Goal: Task Accomplishment & Management: Manage account settings

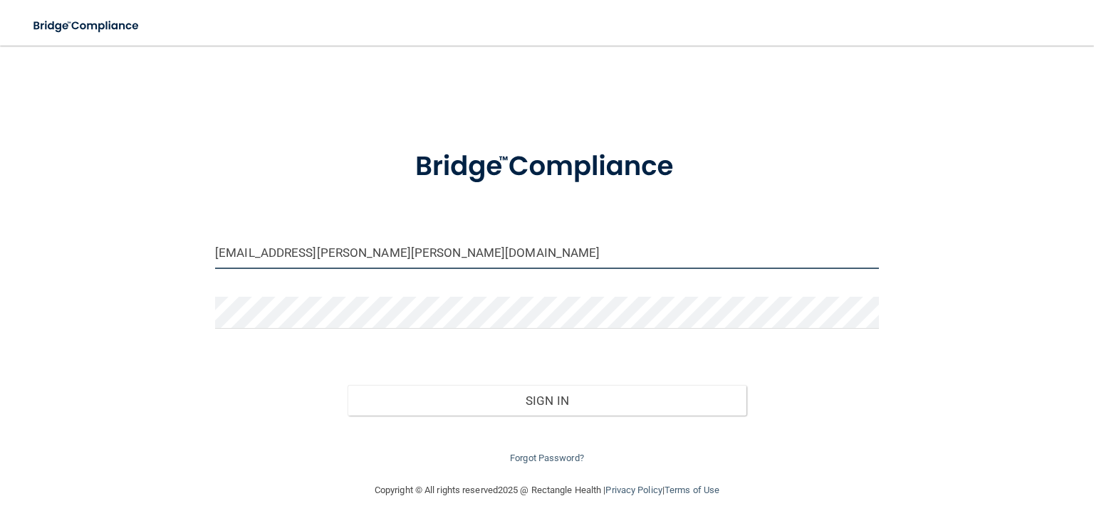
click at [367, 253] on input "[EMAIL_ADDRESS][PERSON_NAME][PERSON_NAME][DOMAIN_NAME]" at bounding box center [547, 253] width 664 height 32
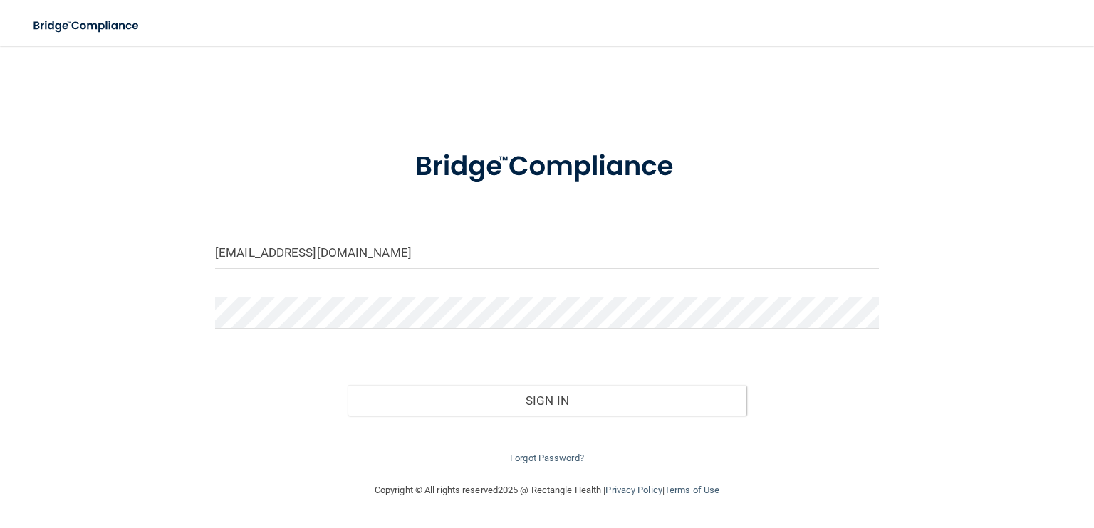
click at [258, 250] on input "om.ecfd@wavedp.com" at bounding box center [547, 253] width 664 height 32
type input "om.bsc@wavedp.com"
click at [347, 385] on button "Sign In" at bounding box center [546, 400] width 398 height 31
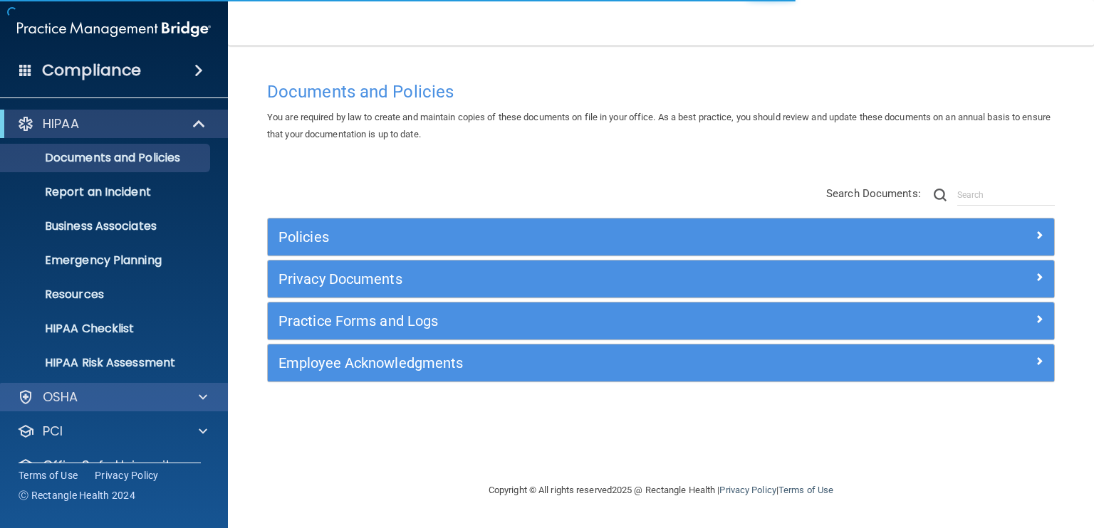
scroll to position [63, 0]
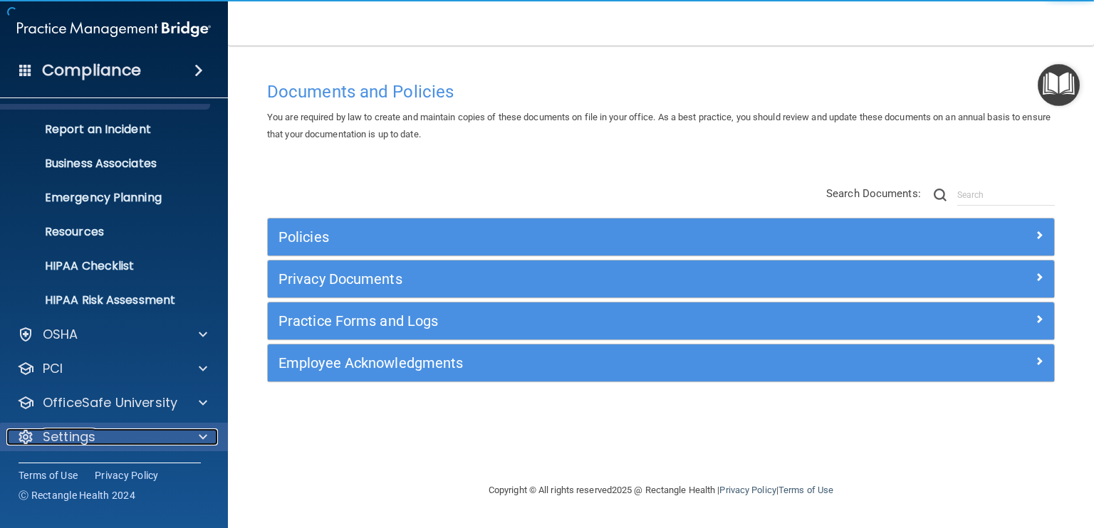
click at [143, 438] on div "Settings" at bounding box center [94, 437] width 177 height 17
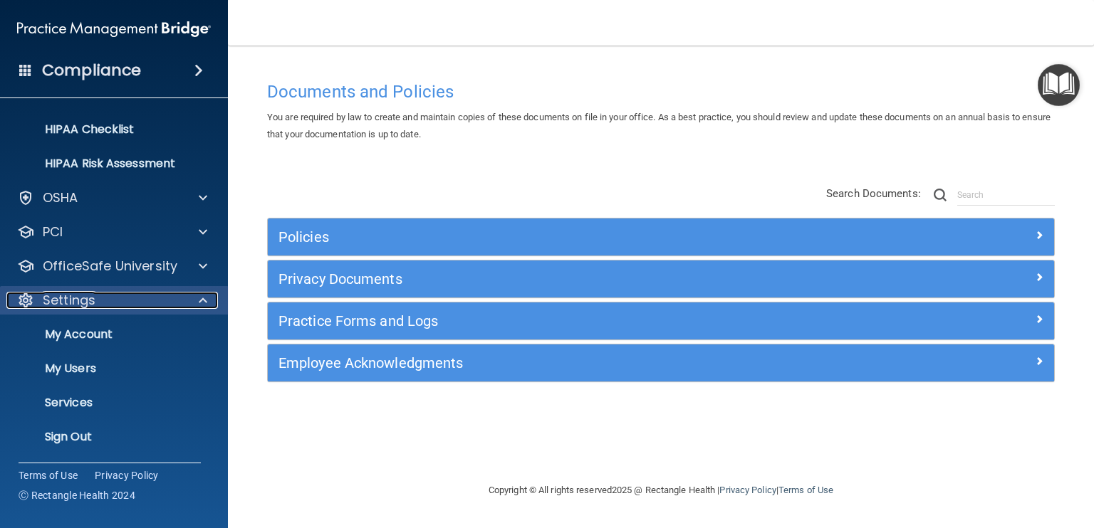
scroll to position [199, 0]
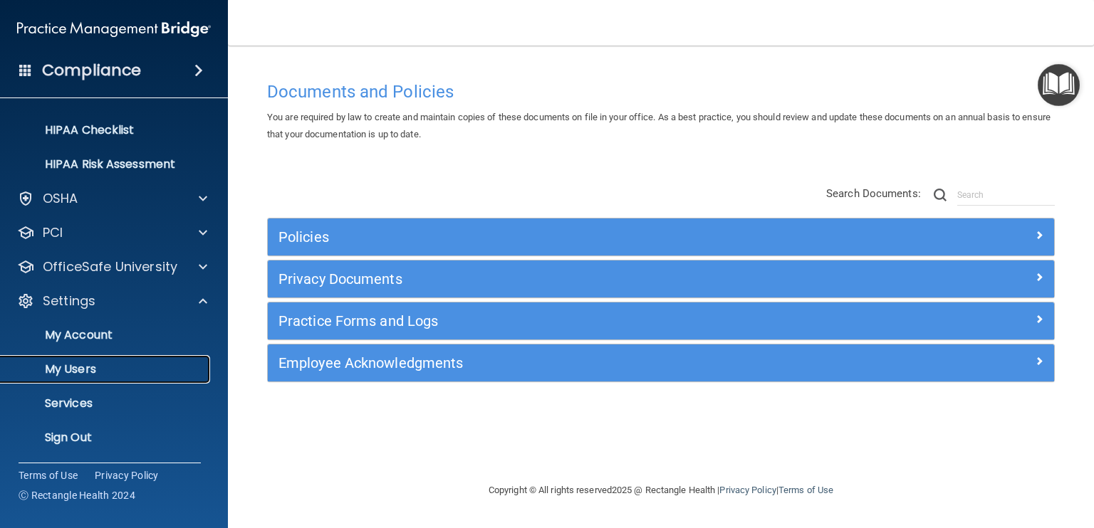
click at [103, 374] on p "My Users" at bounding box center [106, 369] width 194 height 14
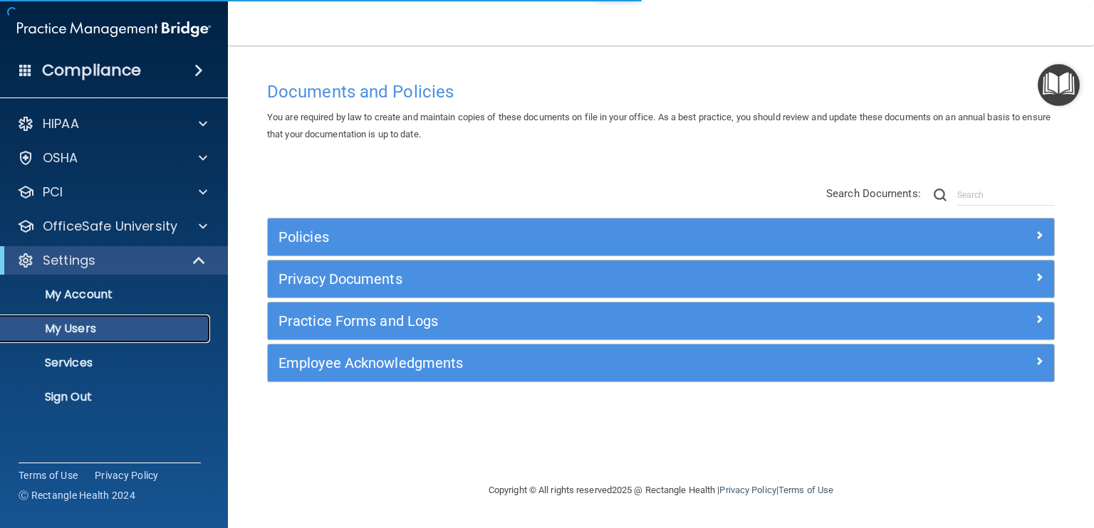
select select "20"
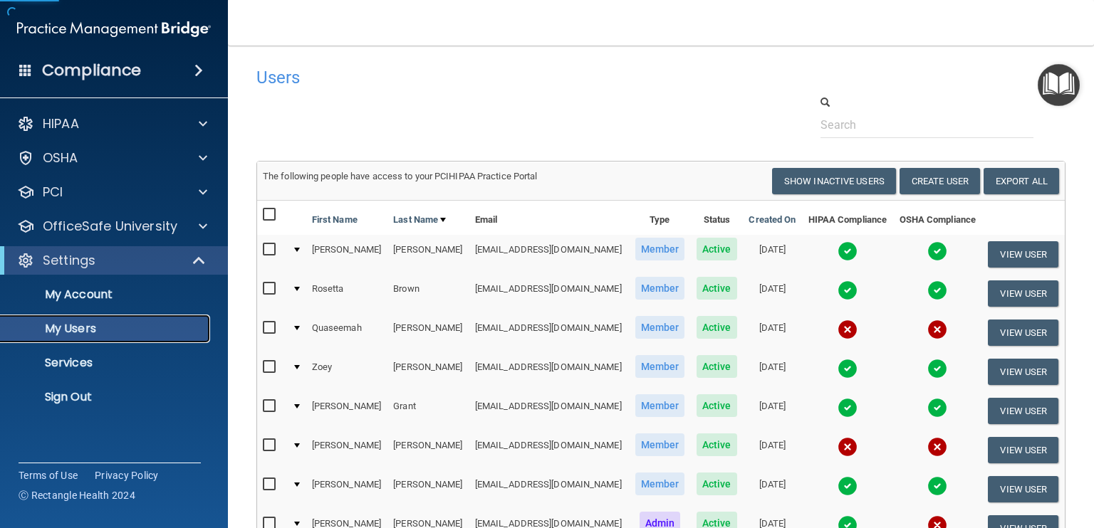
click at [100, 323] on p "My Users" at bounding box center [106, 329] width 194 height 14
click at [273, 325] on input "checkbox" at bounding box center [271, 328] width 16 height 11
checkbox input "true"
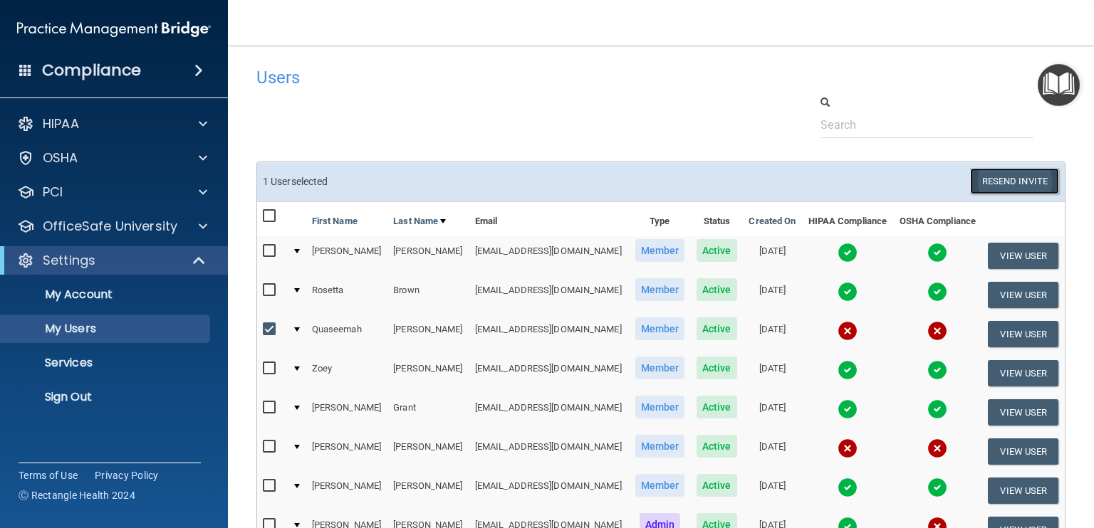
click at [1029, 174] on button "Resend Invite" at bounding box center [1014, 181] width 89 height 26
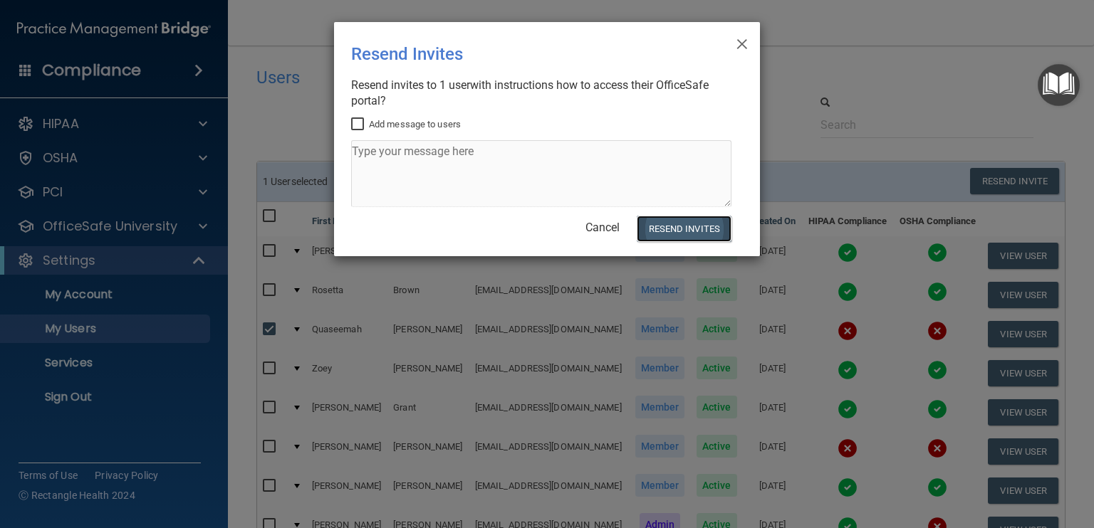
click at [685, 223] on button "Resend Invites" at bounding box center [683, 229] width 95 height 26
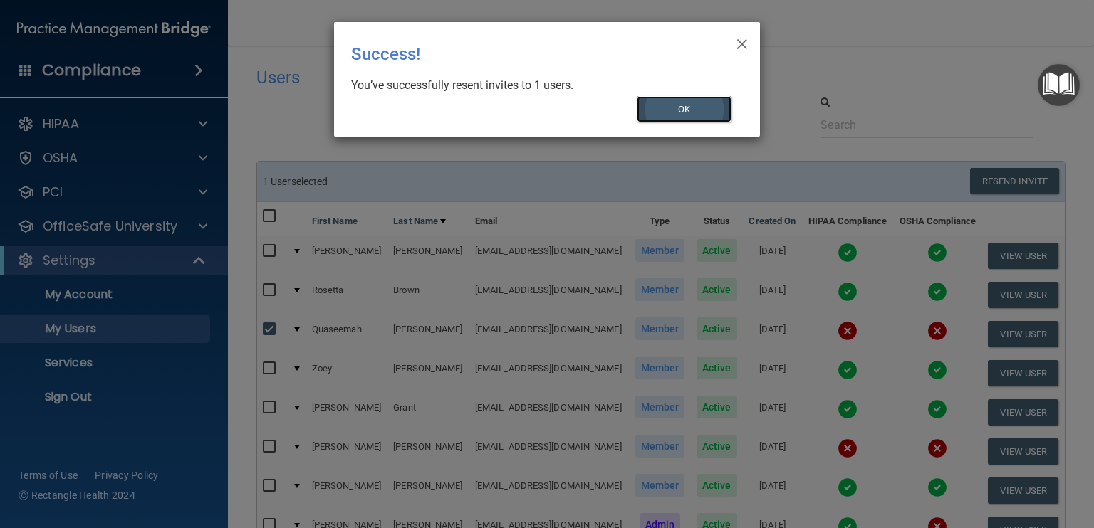
click at [669, 105] on button "OK" at bounding box center [683, 109] width 95 height 26
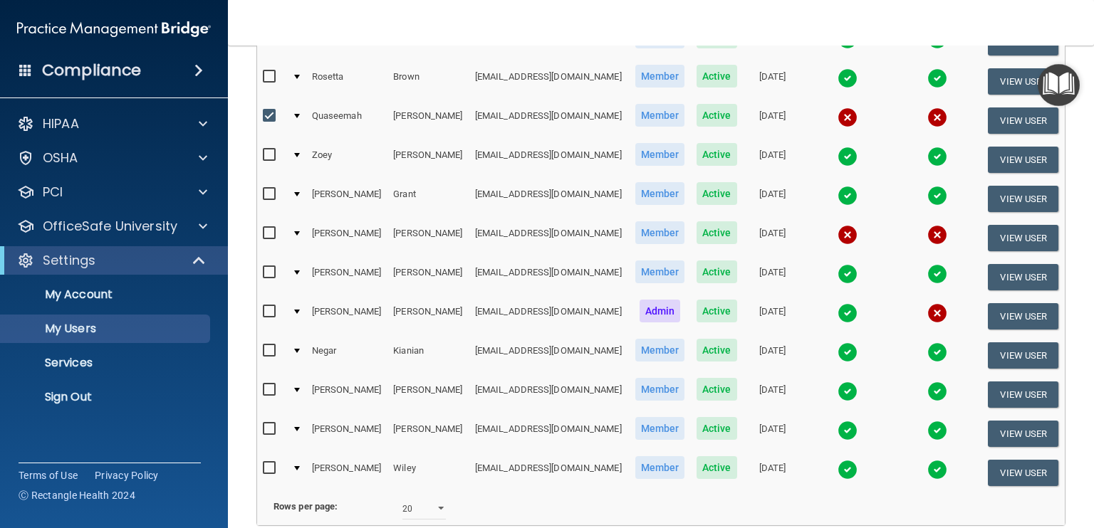
scroll to position [214, 0]
click at [273, 229] on input "checkbox" at bounding box center [271, 233] width 16 height 11
checkbox input "true"
click at [1007, 231] on button "View User" at bounding box center [1022, 238] width 70 height 26
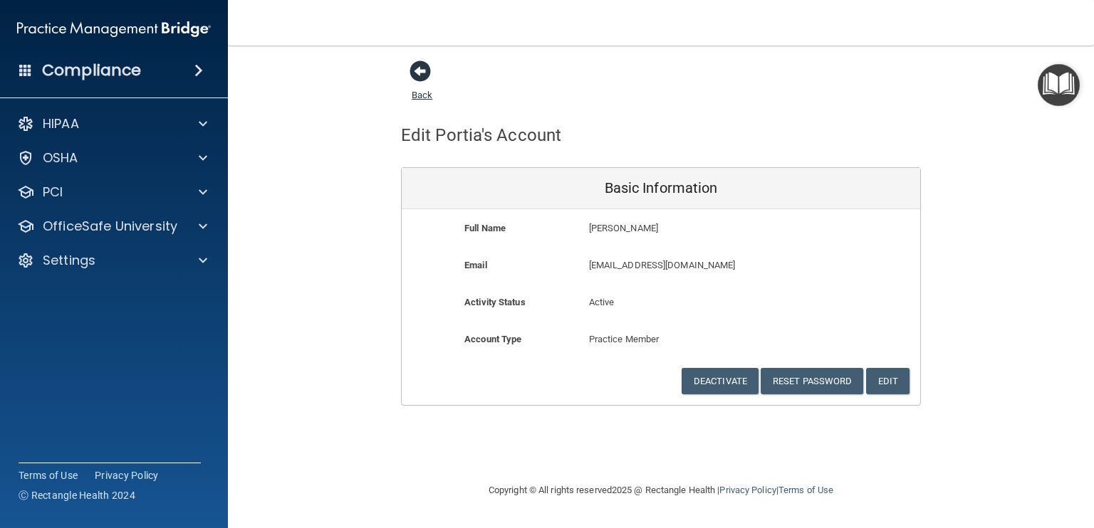
click at [419, 73] on span at bounding box center [419, 71] width 21 height 21
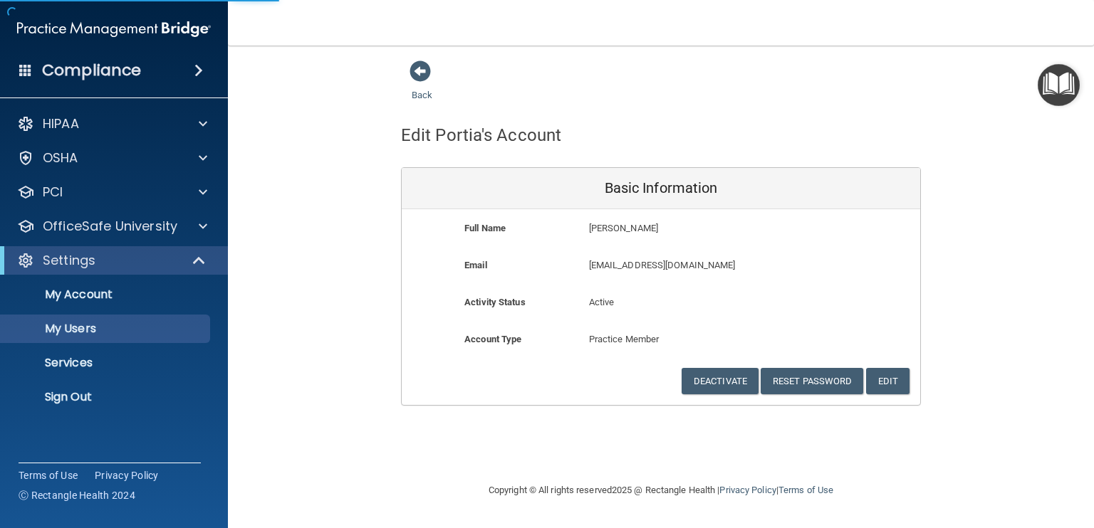
select select "20"
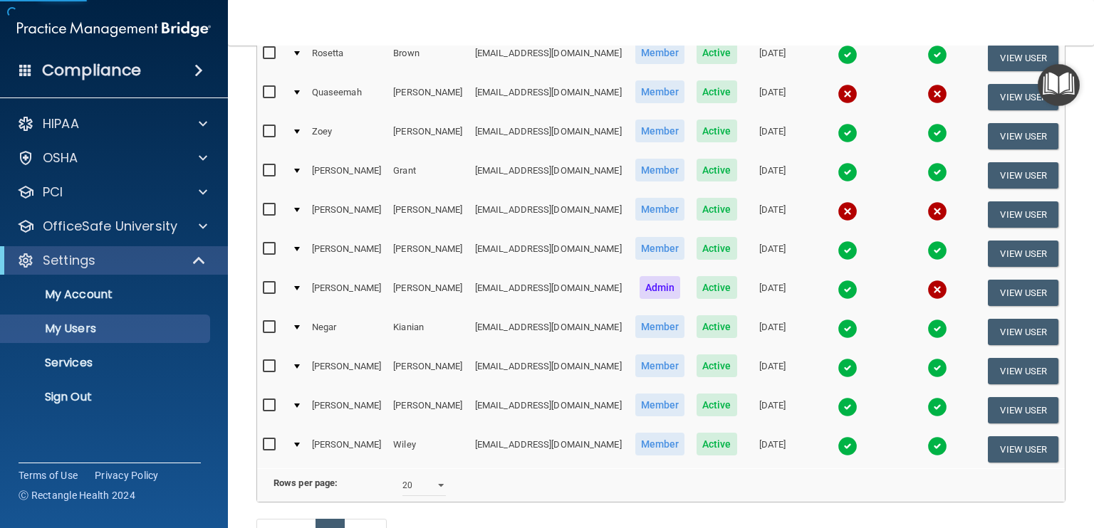
scroll to position [248, 0]
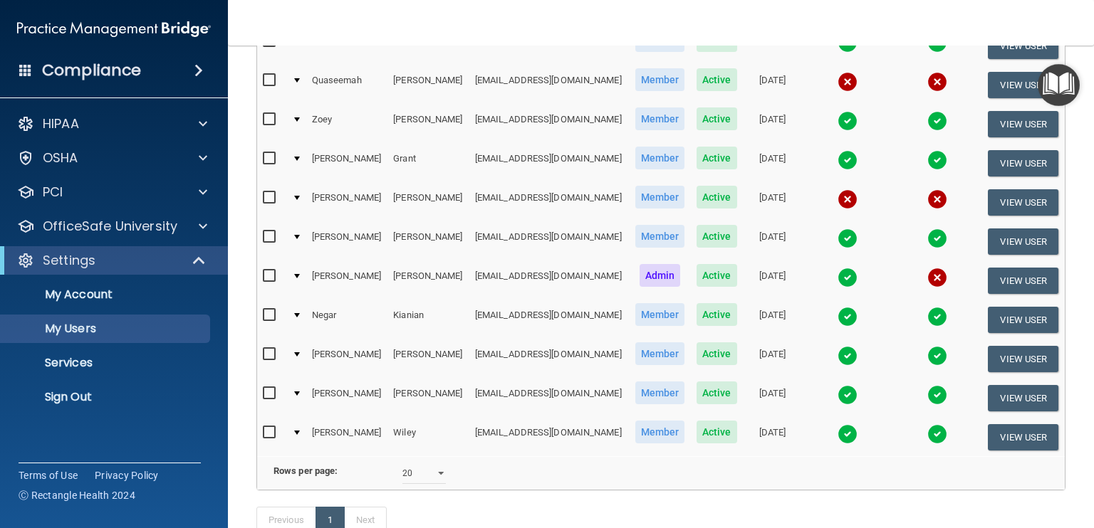
click at [267, 194] on input "checkbox" at bounding box center [271, 197] width 16 height 11
checkbox input "true"
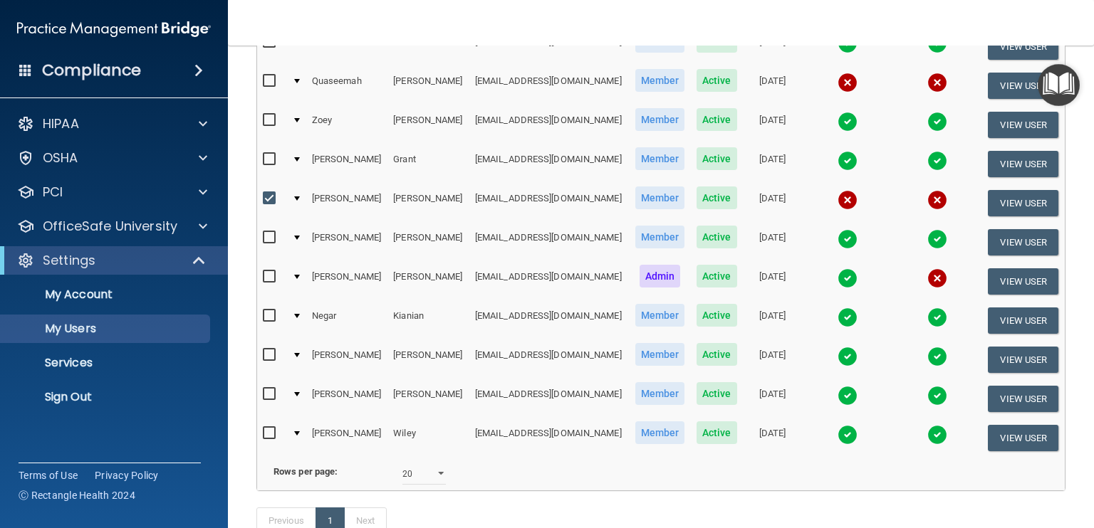
scroll to position [0, 0]
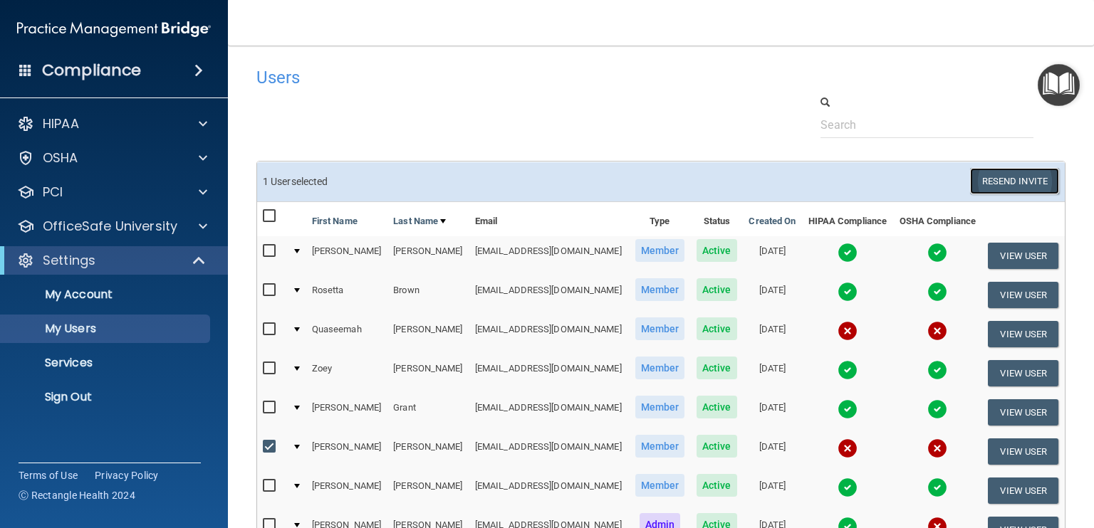
click at [991, 177] on button "Resend Invite" at bounding box center [1014, 181] width 89 height 26
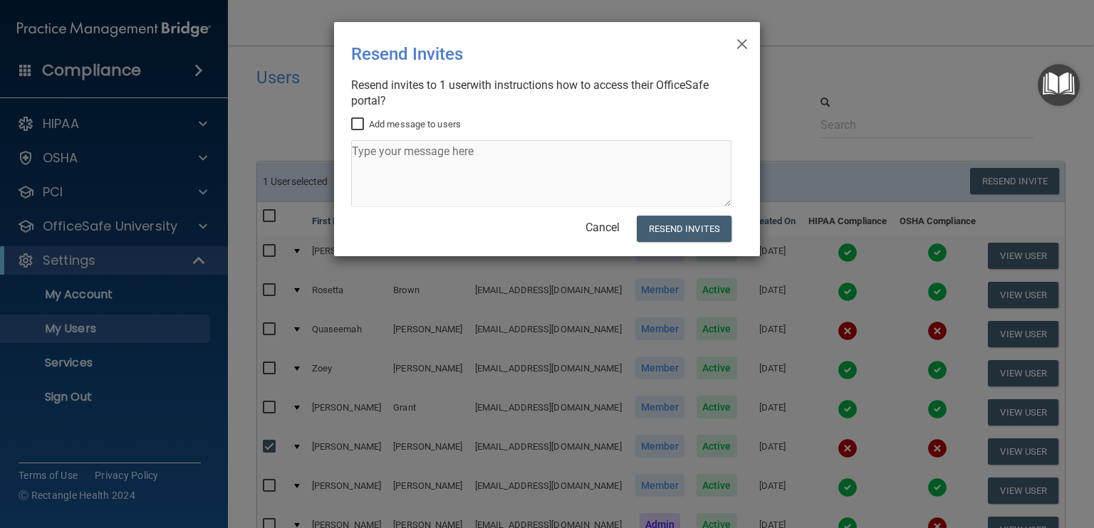
click at [360, 125] on input "Add message to users" at bounding box center [359, 124] width 16 height 11
checkbox input "true"
click at [401, 162] on textarea at bounding box center [541, 173] width 380 height 67
type textarea "Please complete your annual training."
click at [707, 234] on button "Resend Invites" at bounding box center [683, 229] width 95 height 26
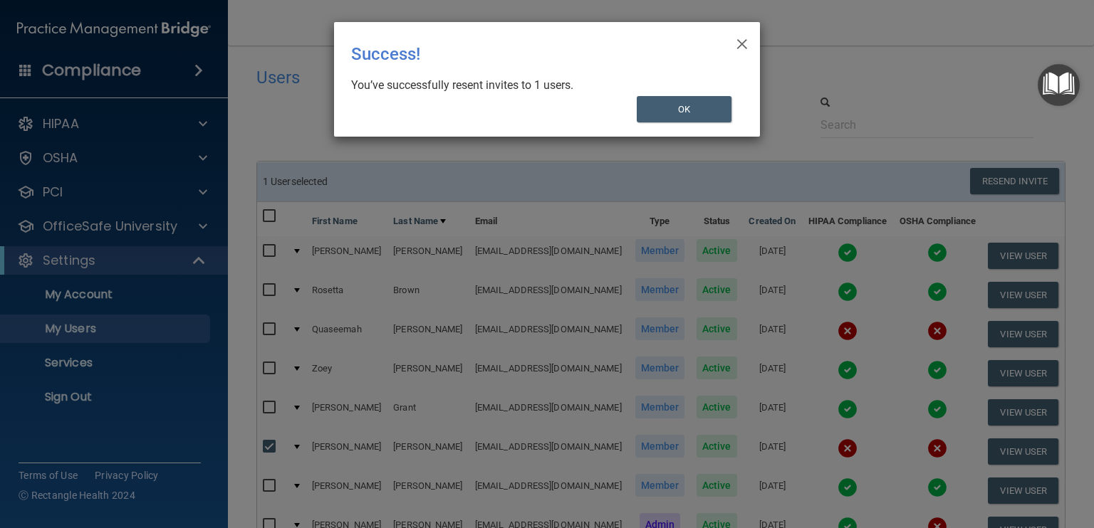
click at [690, 123] on div "× Close Success! You’ve successfully resent invites to 1 users. OK" at bounding box center [547, 79] width 426 height 115
click at [698, 107] on button "OK" at bounding box center [683, 109] width 95 height 26
